Goal: Information Seeking & Learning: Learn about a topic

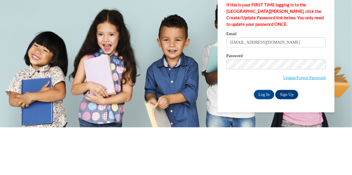
type input "Lo7brb11@yahoo.com"
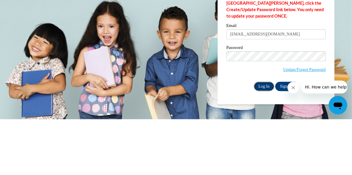
click at [262, 142] on input "Log In" at bounding box center [264, 141] width 20 height 9
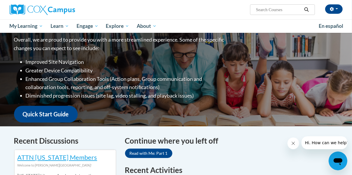
scroll to position [80, 0]
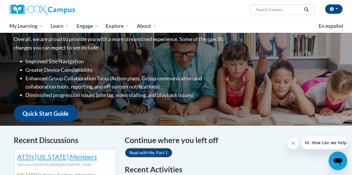
click at [158, 152] on link "Read with Me: Part 1" at bounding box center [148, 152] width 47 height 9
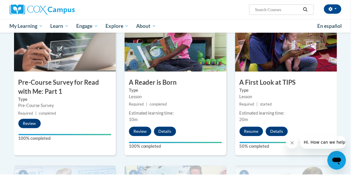
scroll to position [149, 0]
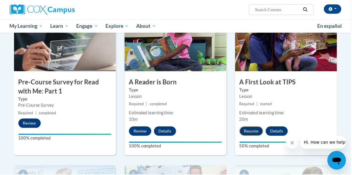
click at [253, 131] on button "Resume" at bounding box center [253, 131] width 24 height 9
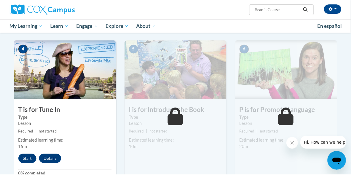
scroll to position [274, 0]
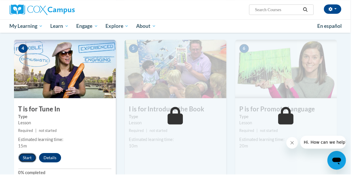
click at [27, 155] on button "Start" at bounding box center [27, 157] width 18 height 9
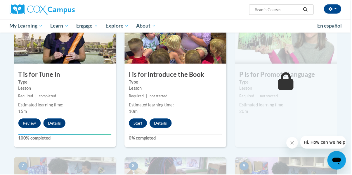
scroll to position [311, 0]
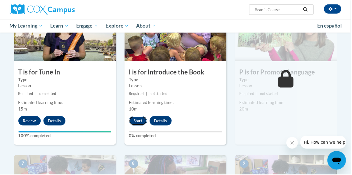
click at [135, 121] on button "Start" at bounding box center [139, 120] width 18 height 9
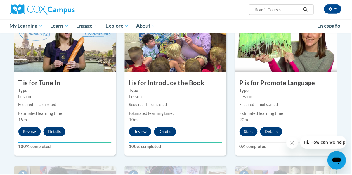
scroll to position [301, 0]
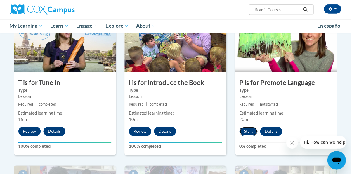
click at [249, 129] on button "Start" at bounding box center [250, 131] width 18 height 9
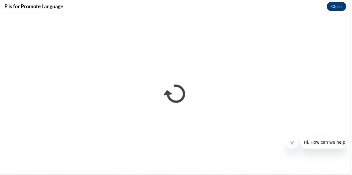
scroll to position [0, 0]
click at [108, 1] on div "P is for Promote Language Close" at bounding box center [176, 6] width 352 height 13
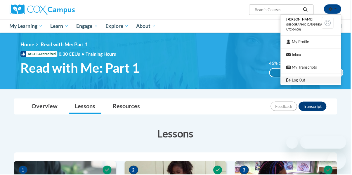
click at [310, 77] on link "Log Out" at bounding box center [312, 80] width 61 height 7
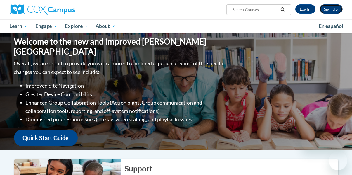
click at [332, 11] on link "Sign Up" at bounding box center [331, 8] width 23 height 9
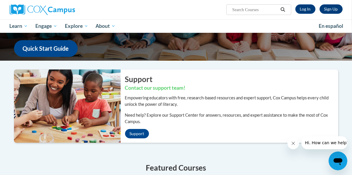
scroll to position [83, 0]
